Goal: Information Seeking & Learning: Learn about a topic

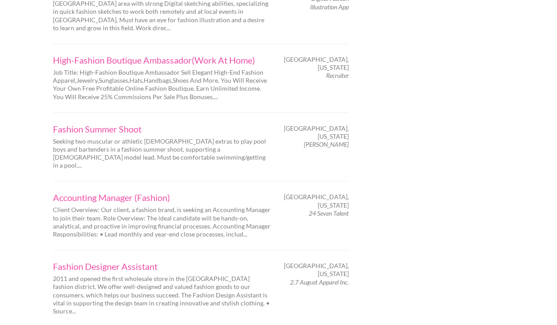
scroll to position [1411, 0]
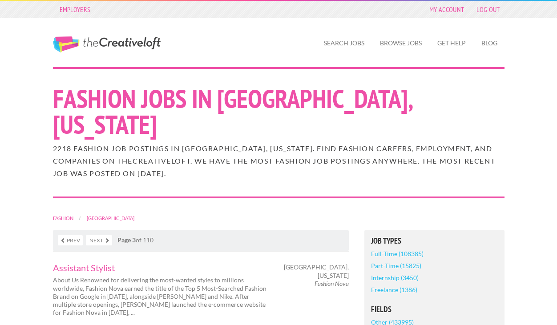
click at [107, 44] on link "The Creative Loft" at bounding box center [107, 44] width 108 height 16
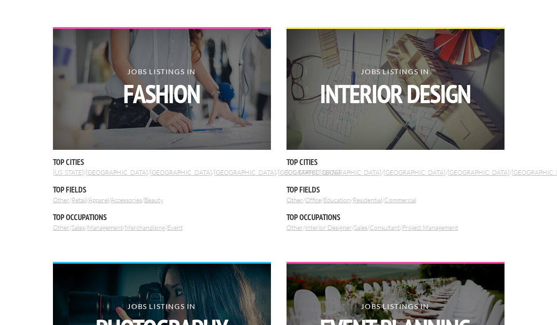
scroll to position [309, 0]
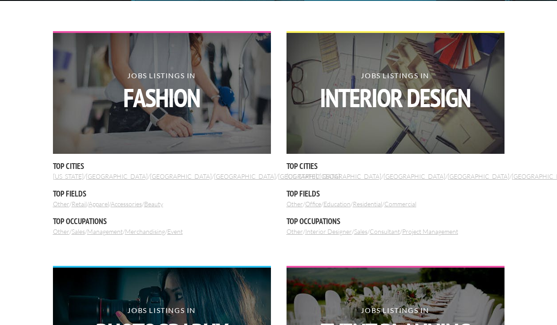
click at [335, 178] on link "[GEOGRAPHIC_DATA]" at bounding box center [351, 177] width 62 height 8
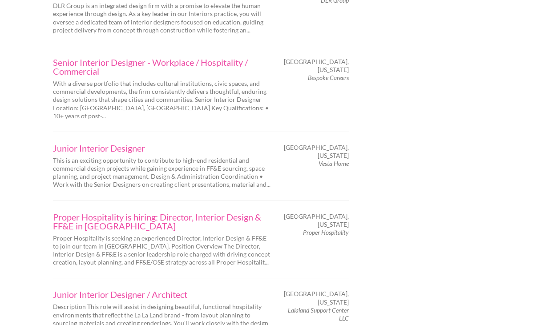
scroll to position [1455, 0]
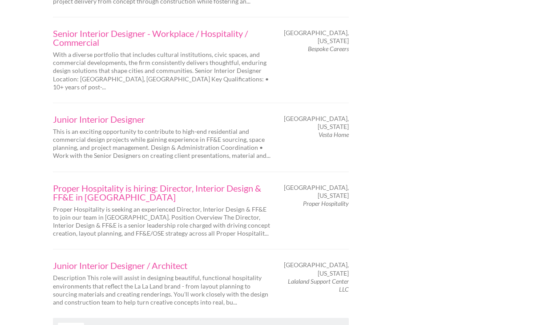
click at [78, 323] on link "Next" at bounding box center [71, 328] width 26 height 10
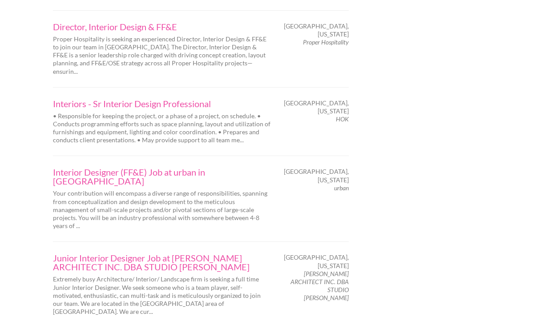
scroll to position [1420, 0]
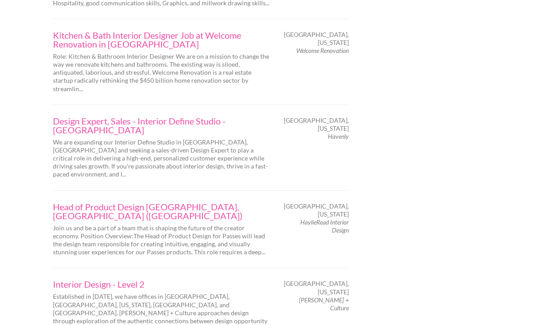
scroll to position [1461, 0]
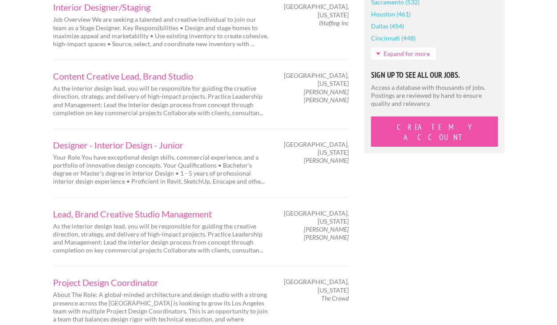
scroll to position [862, 0]
